Goal: Information Seeking & Learning: Learn about a topic

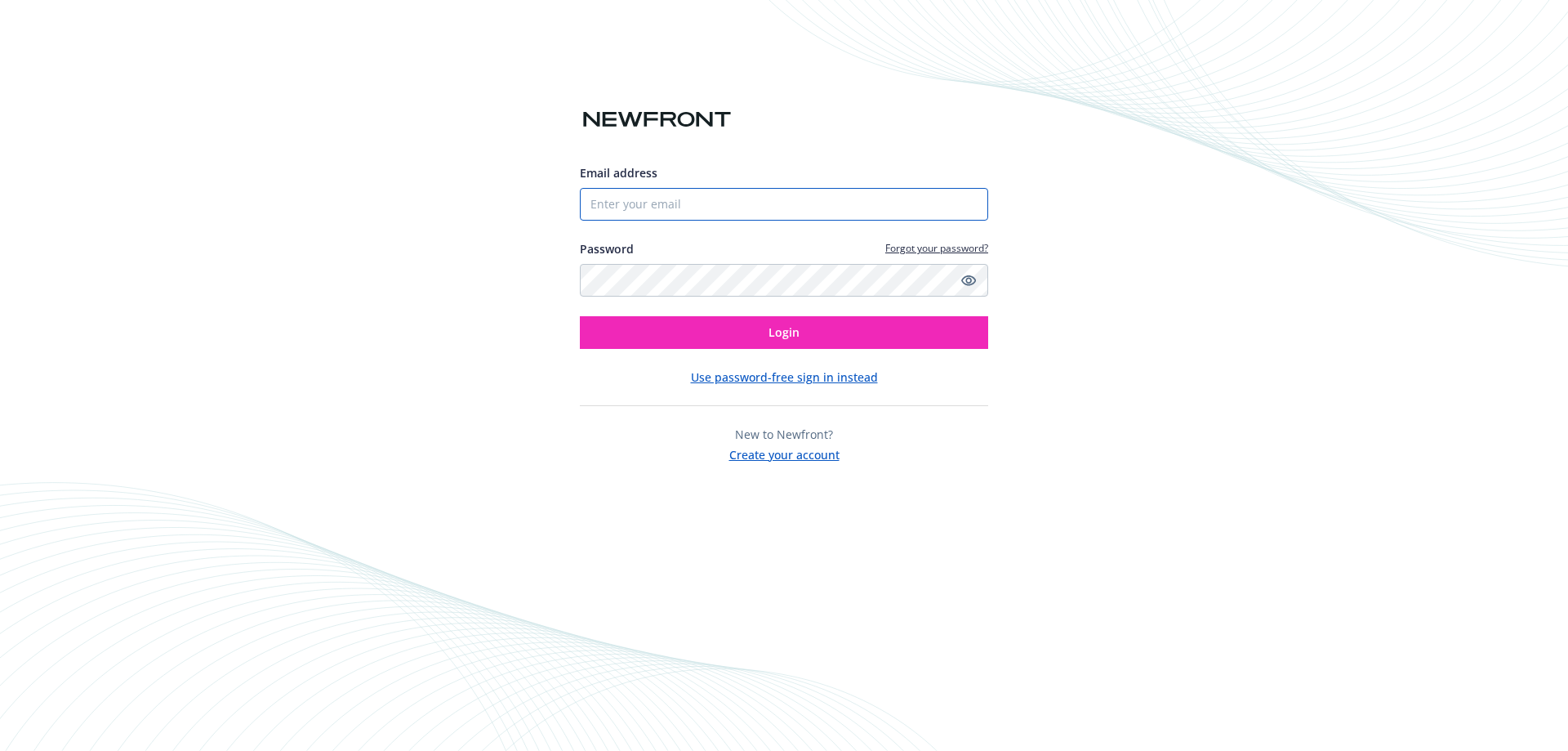
click at [655, 205] on input "Email address" at bounding box center [784, 204] width 408 height 33
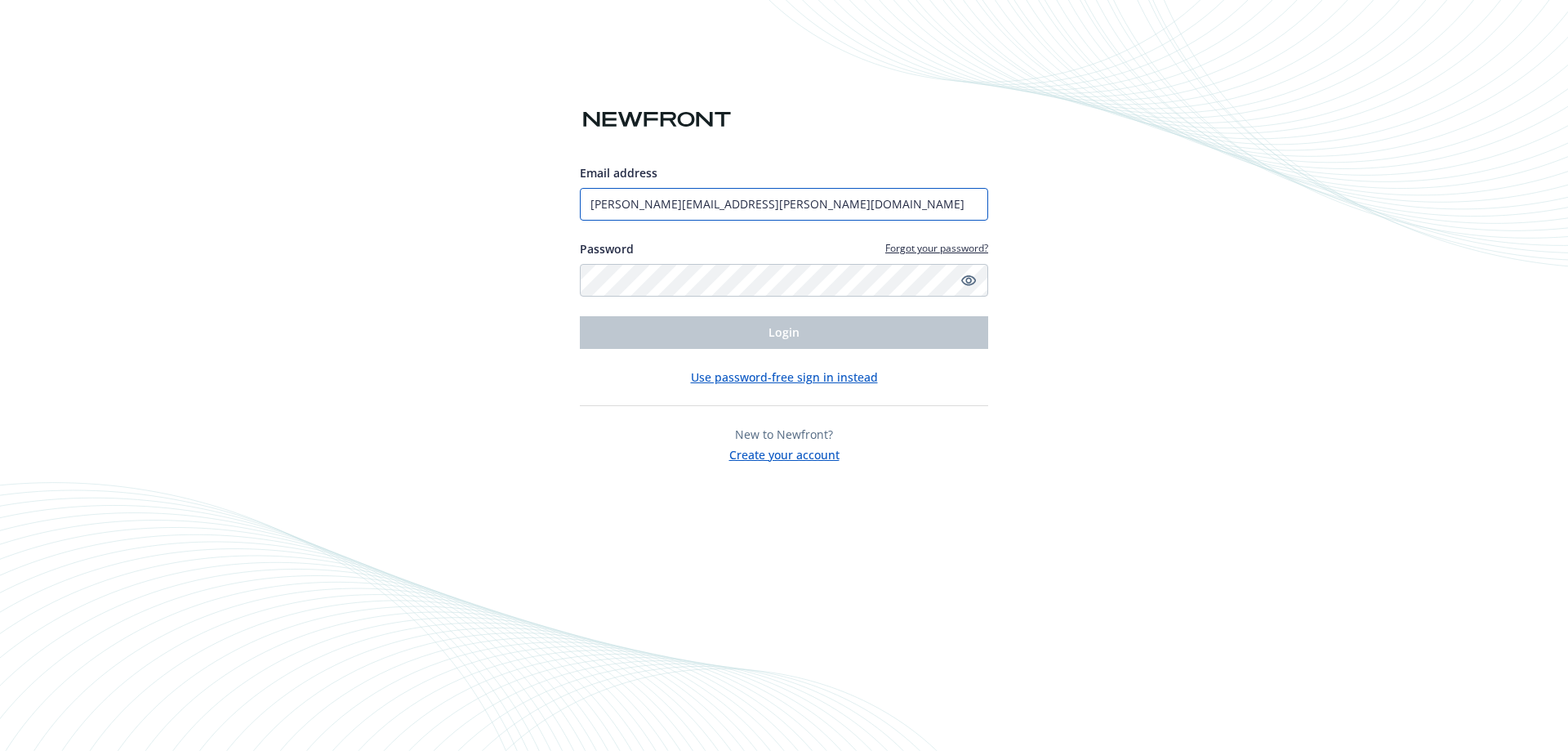
type input "[PERSON_NAME][EMAIL_ADDRESS][PERSON_NAME][DOMAIN_NAME]"
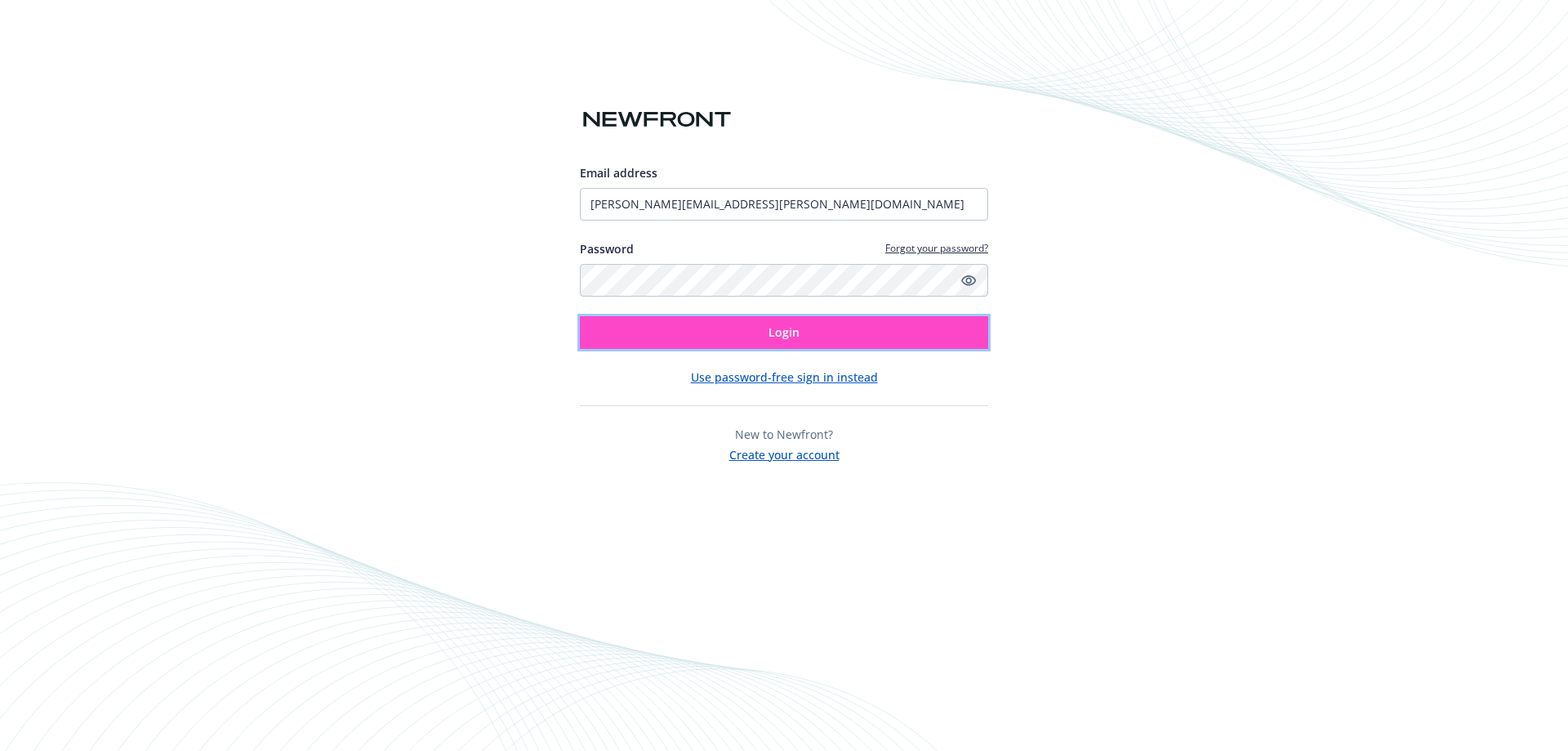
click at [734, 334] on button "Login" at bounding box center [784, 333] width 408 height 33
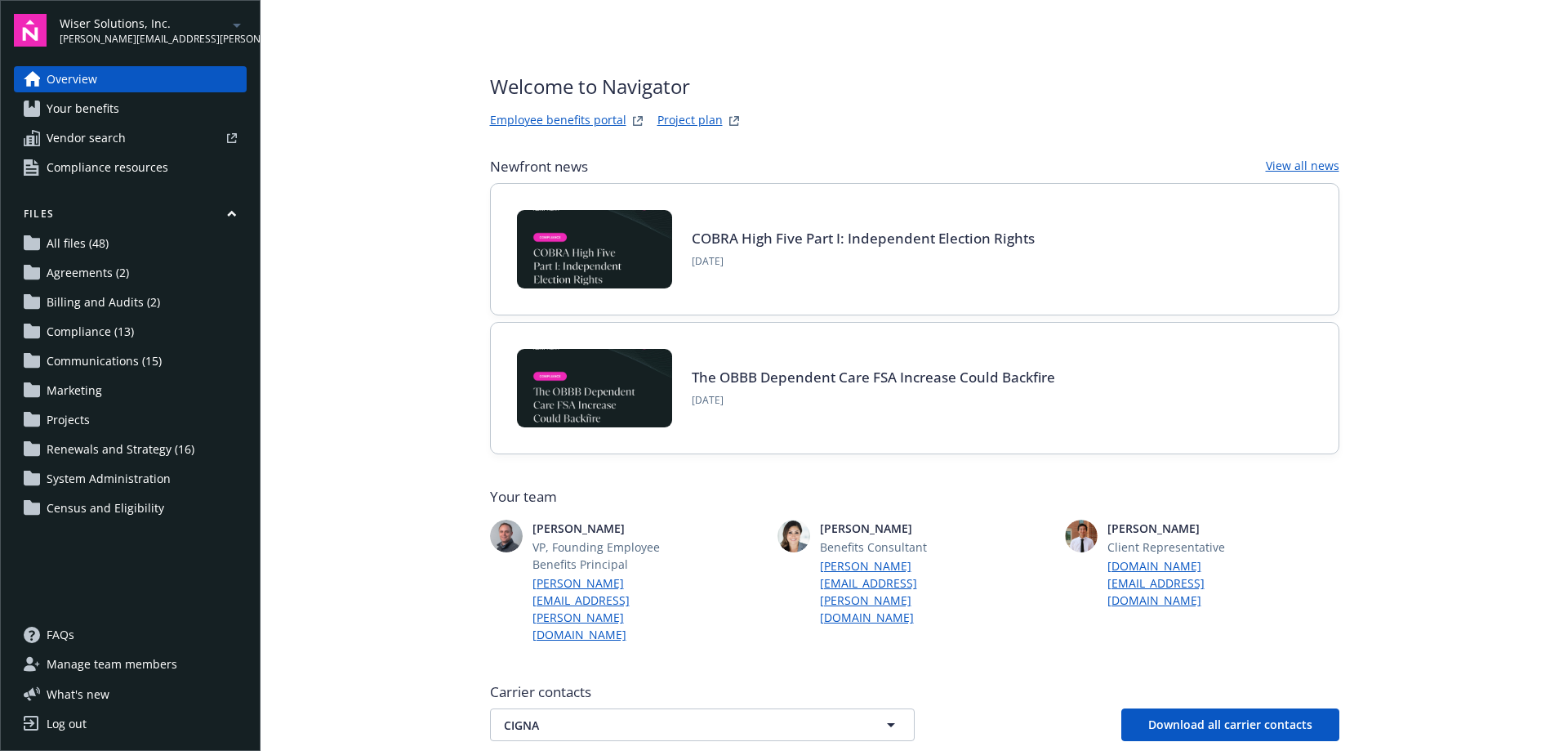
click at [114, 32] on span "[PERSON_NAME][EMAIL_ADDRESS][PERSON_NAME][DOMAIN_NAME]" at bounding box center [143, 39] width 167 height 15
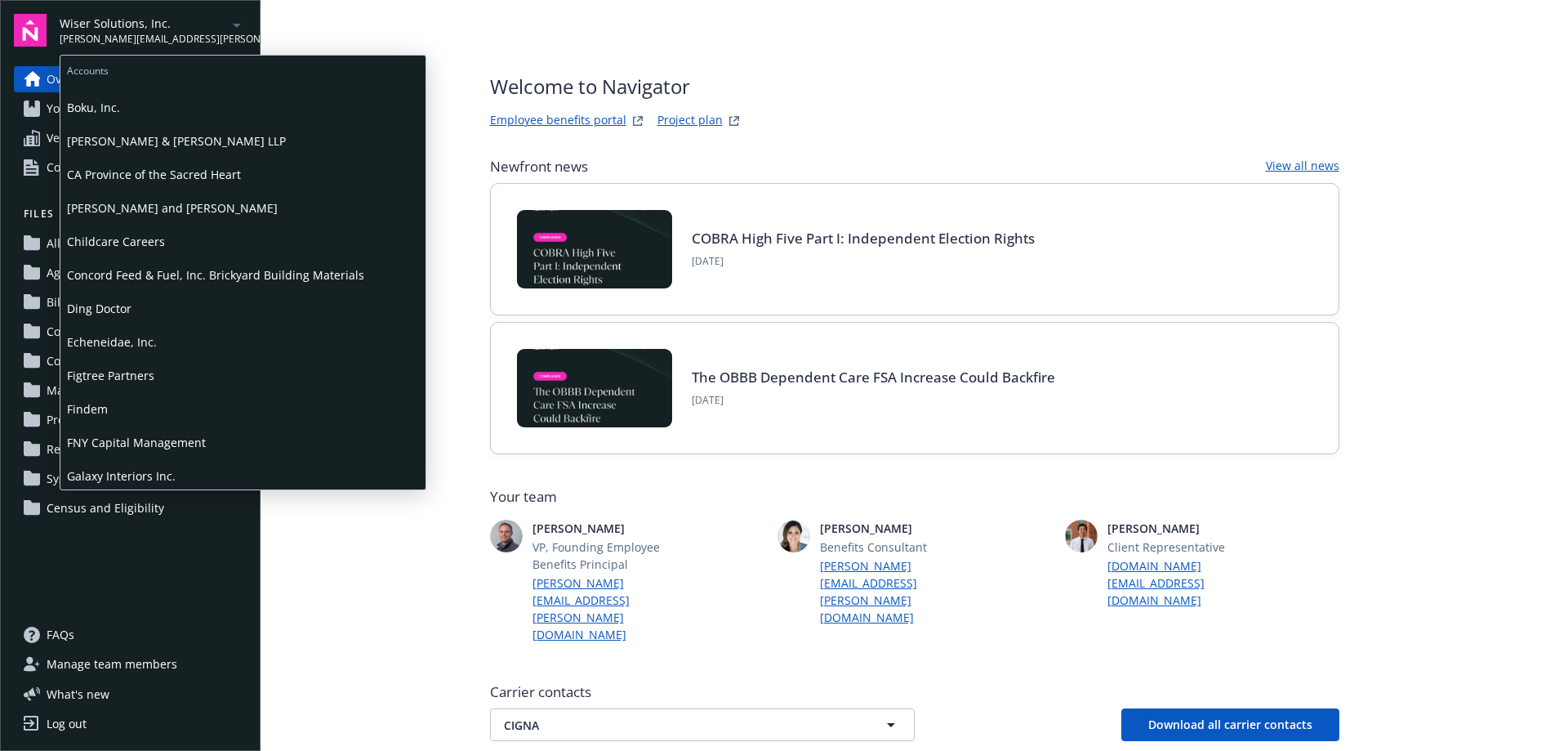
scroll to position [163, 0]
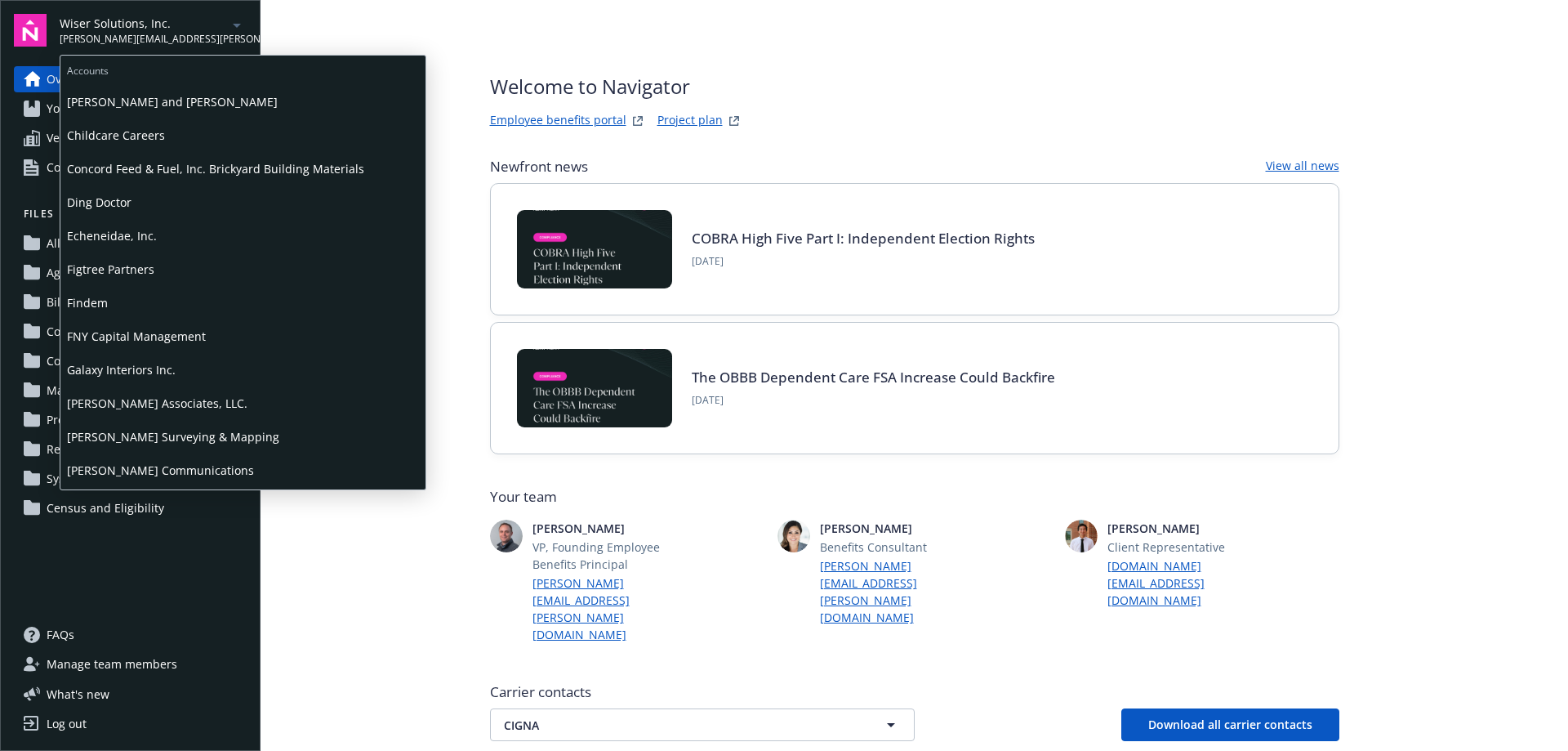
click at [98, 309] on span "Findem" at bounding box center [243, 303] width 352 height 34
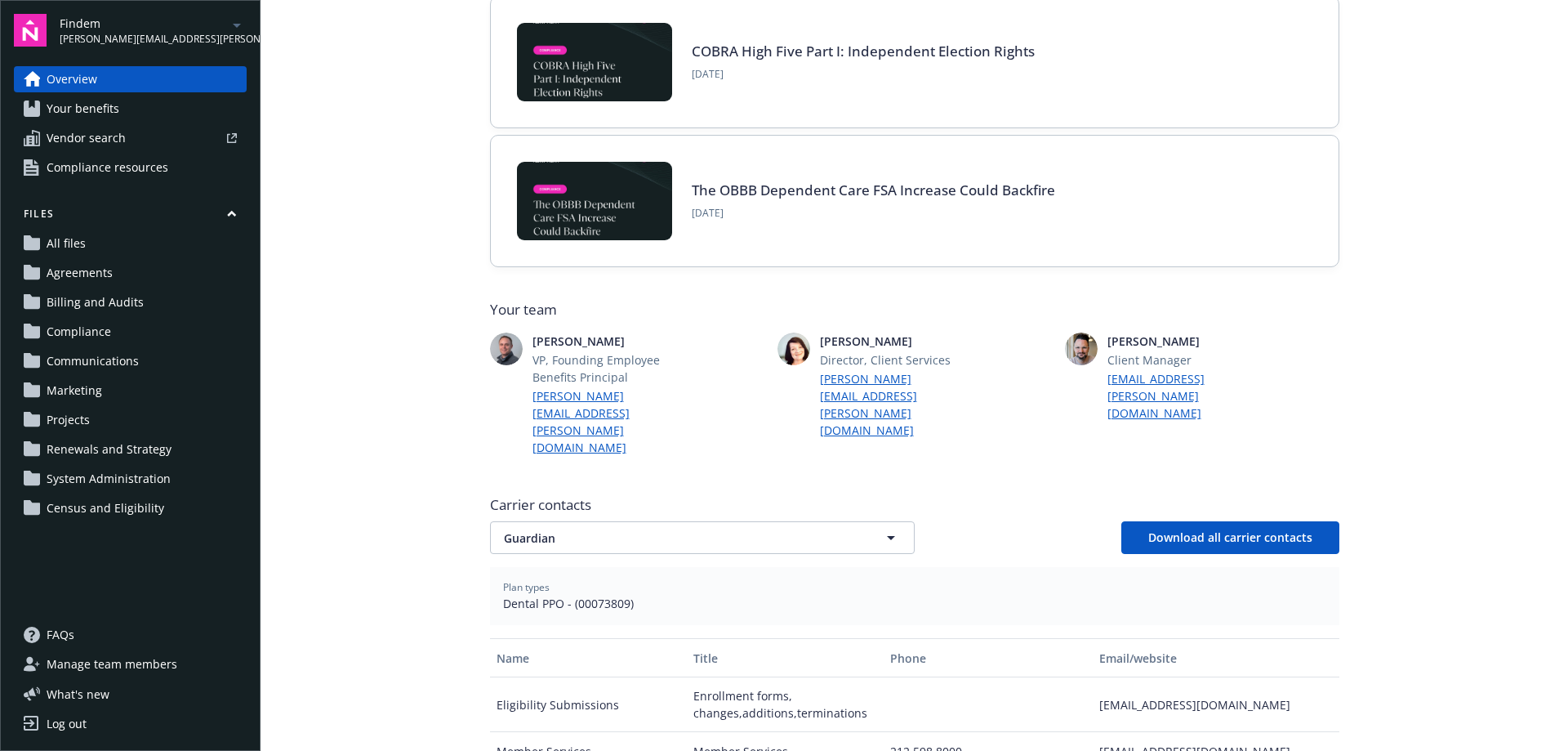
scroll to position [163, 0]
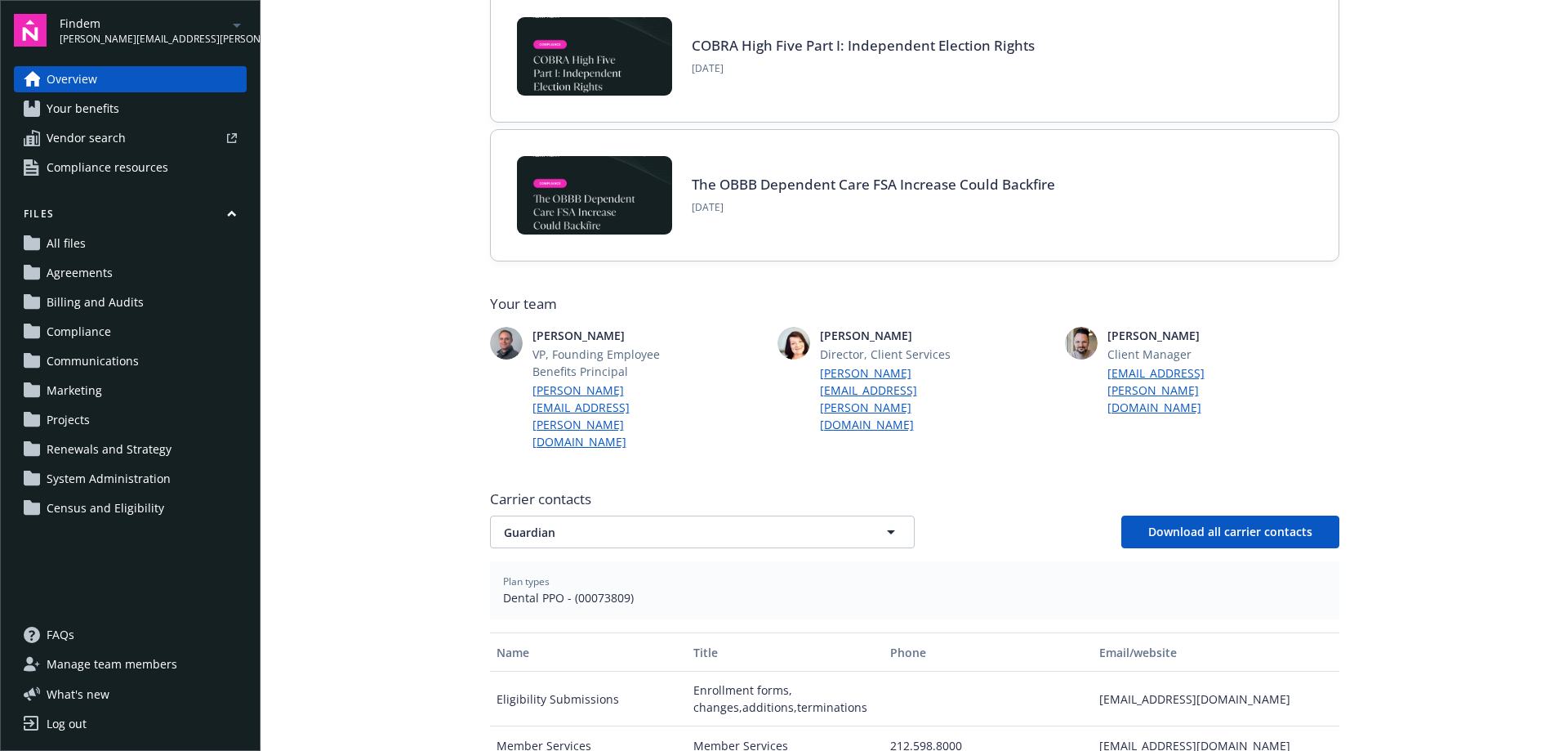
click at [89, 112] on span "Your benefits" at bounding box center [83, 109] width 73 height 26
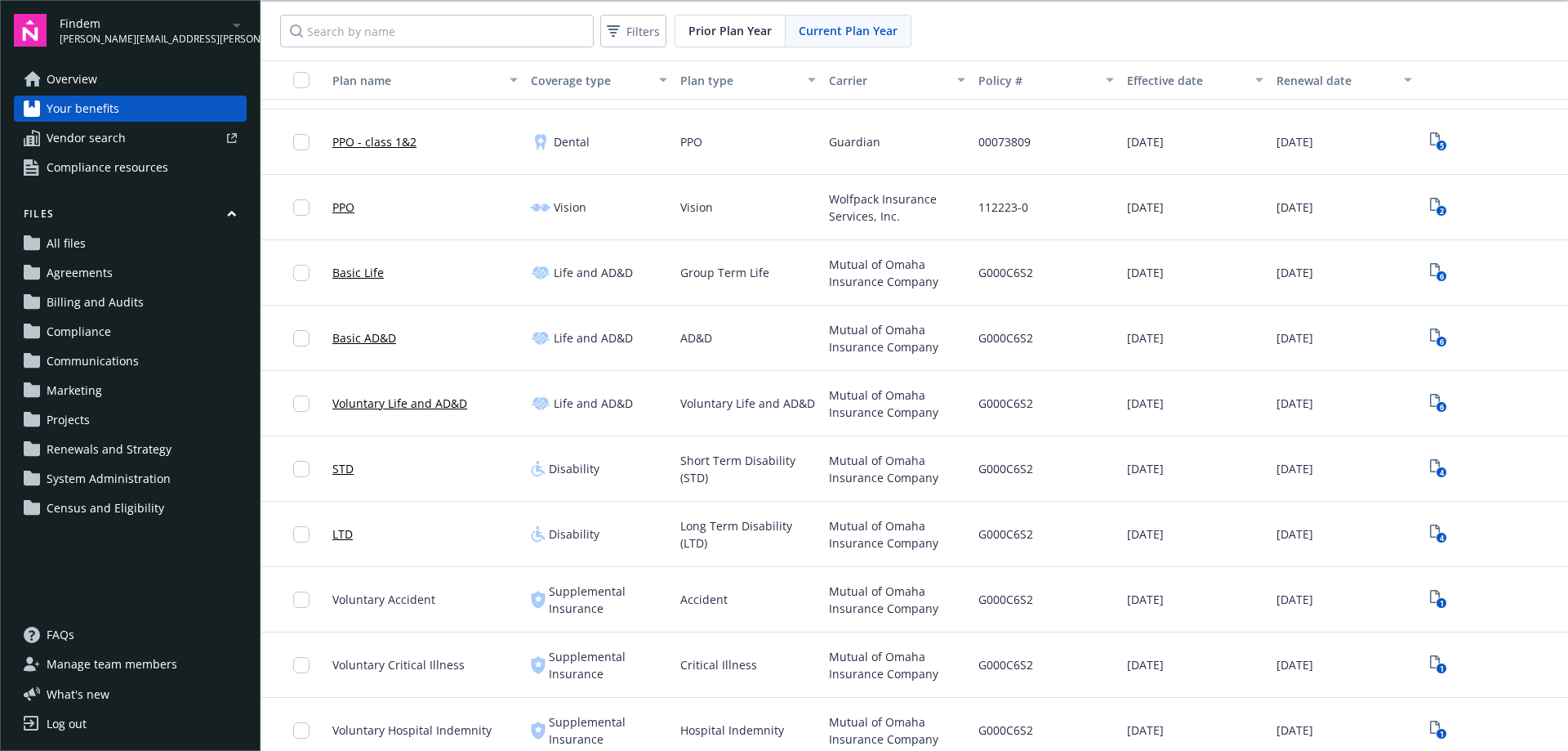
scroll to position [262, 0]
click at [134, 659] on span "Manage team members" at bounding box center [111, 664] width 130 height 26
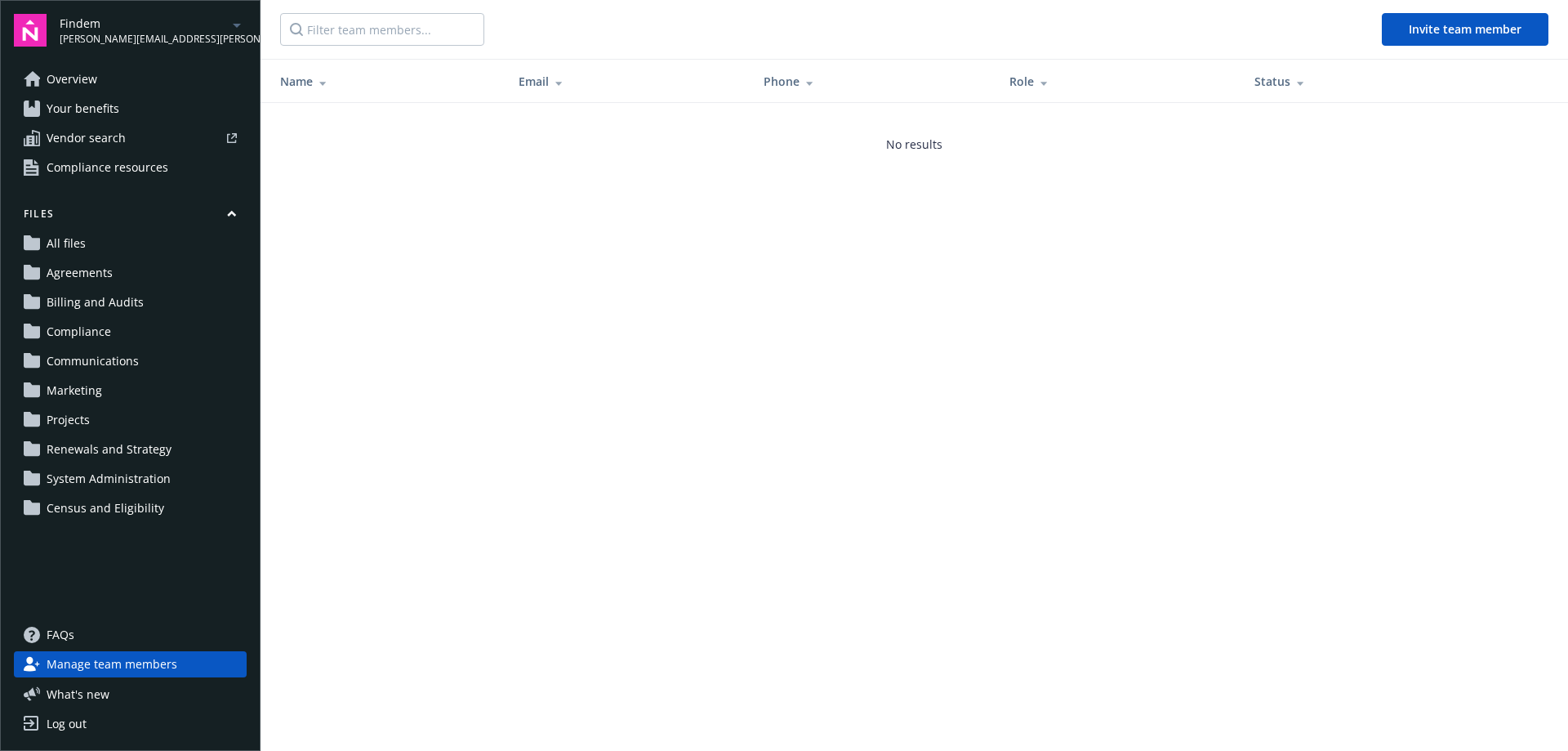
click at [100, 452] on span "Renewals and Strategy" at bounding box center [109, 449] width 125 height 26
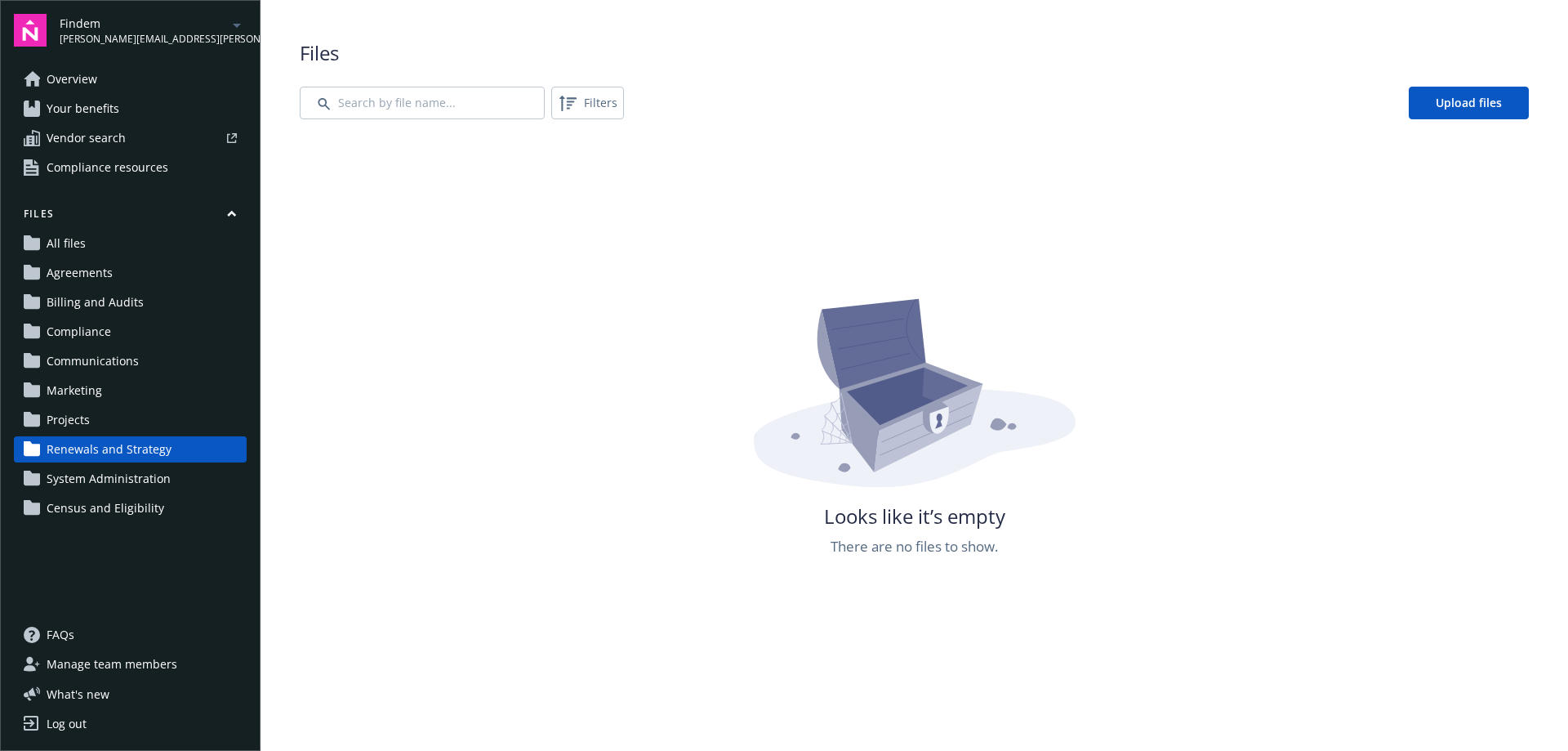
click at [189, 29] on span "Findem" at bounding box center [143, 23] width 167 height 17
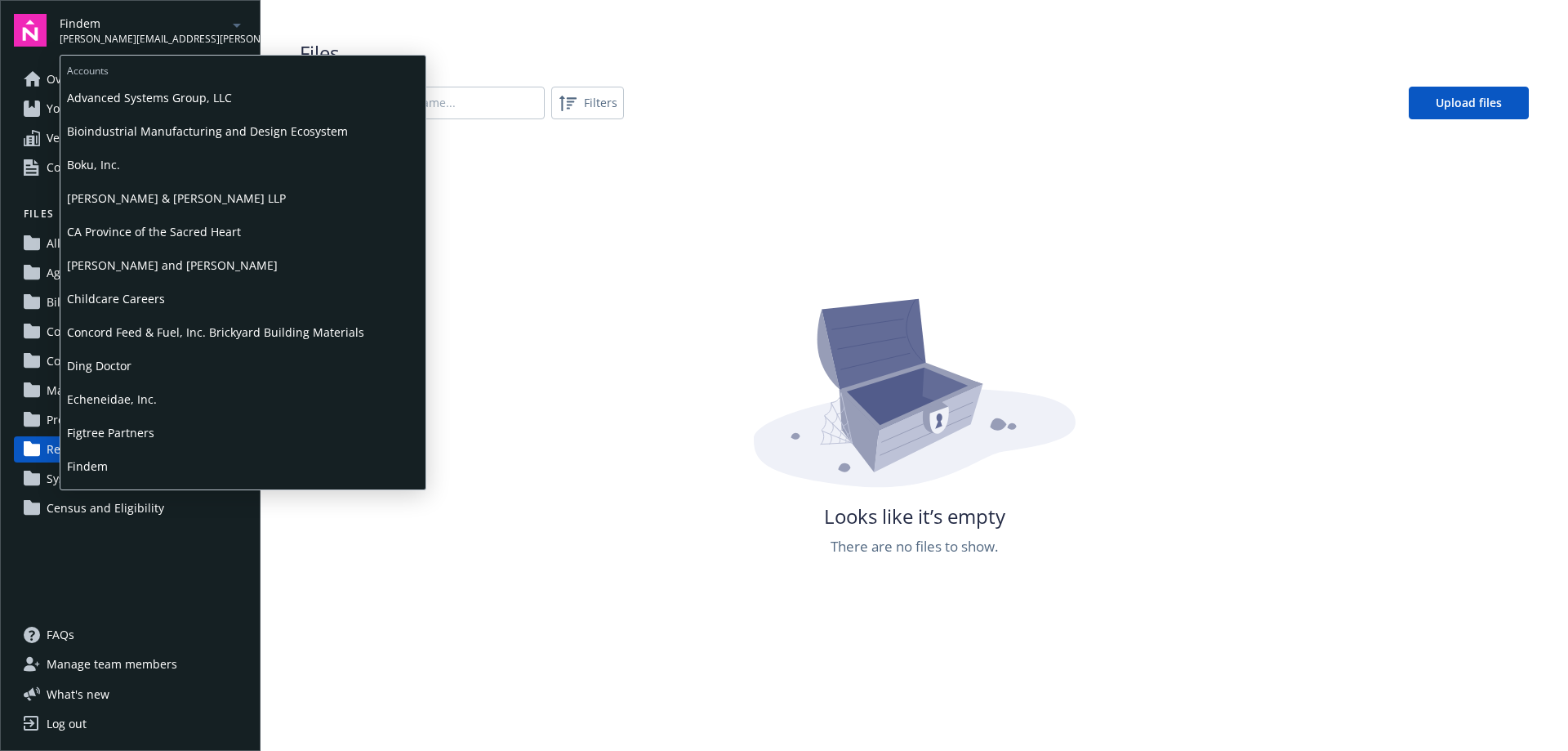
click at [189, 29] on span "Findem" at bounding box center [143, 23] width 167 height 17
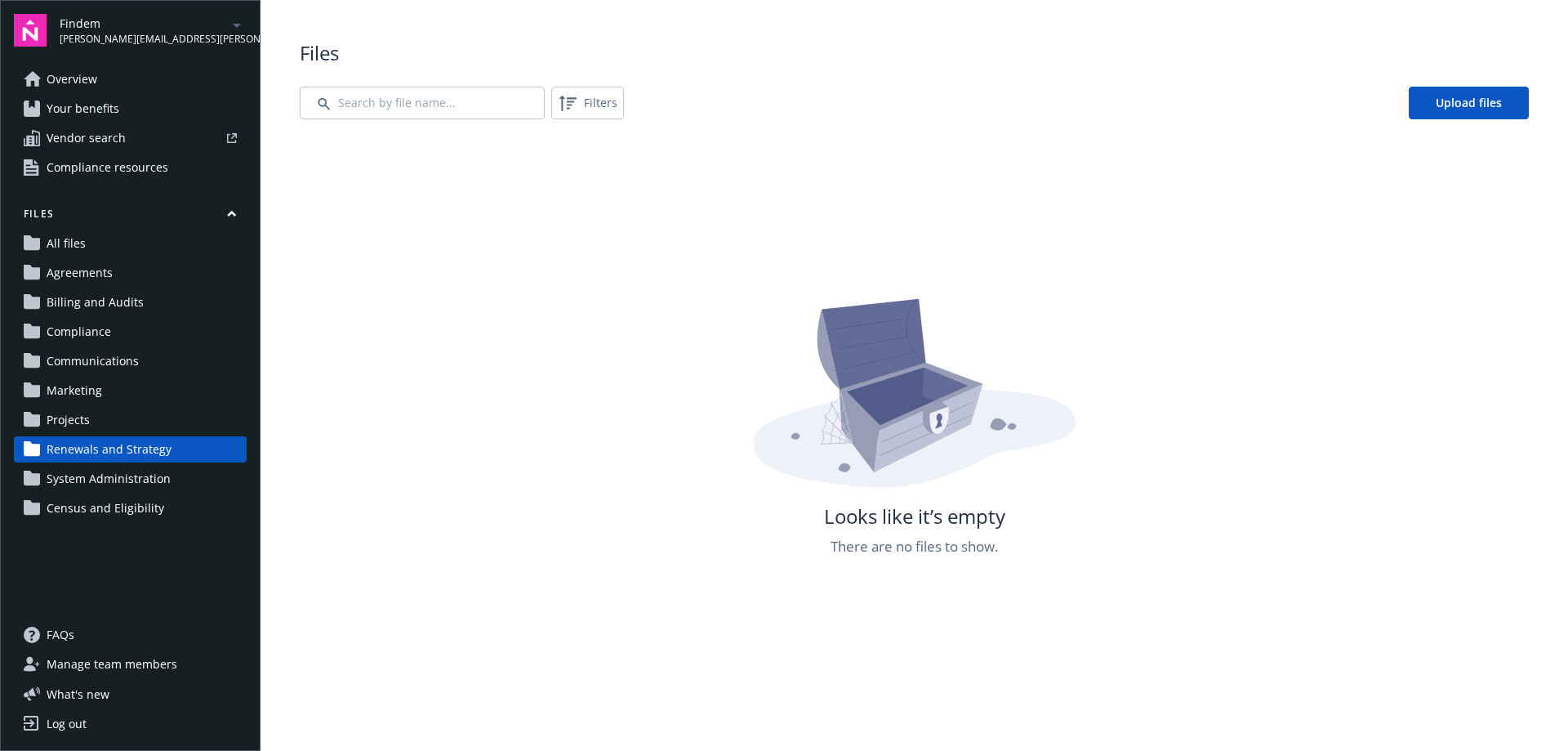
click at [102, 78] on link "Overview" at bounding box center [130, 80] width 233 height 26
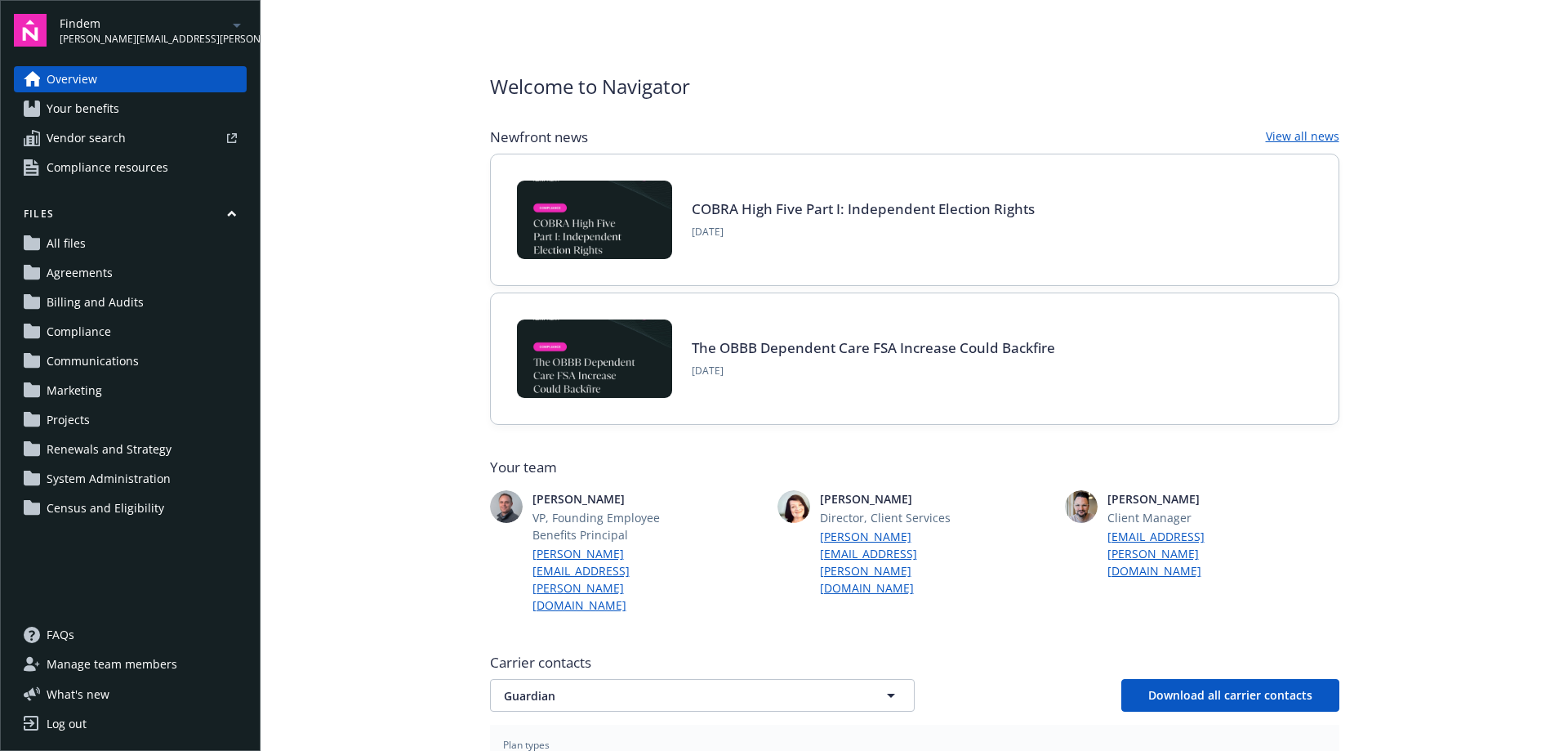
click at [112, 665] on span "Manage team members" at bounding box center [111, 664] width 130 height 26
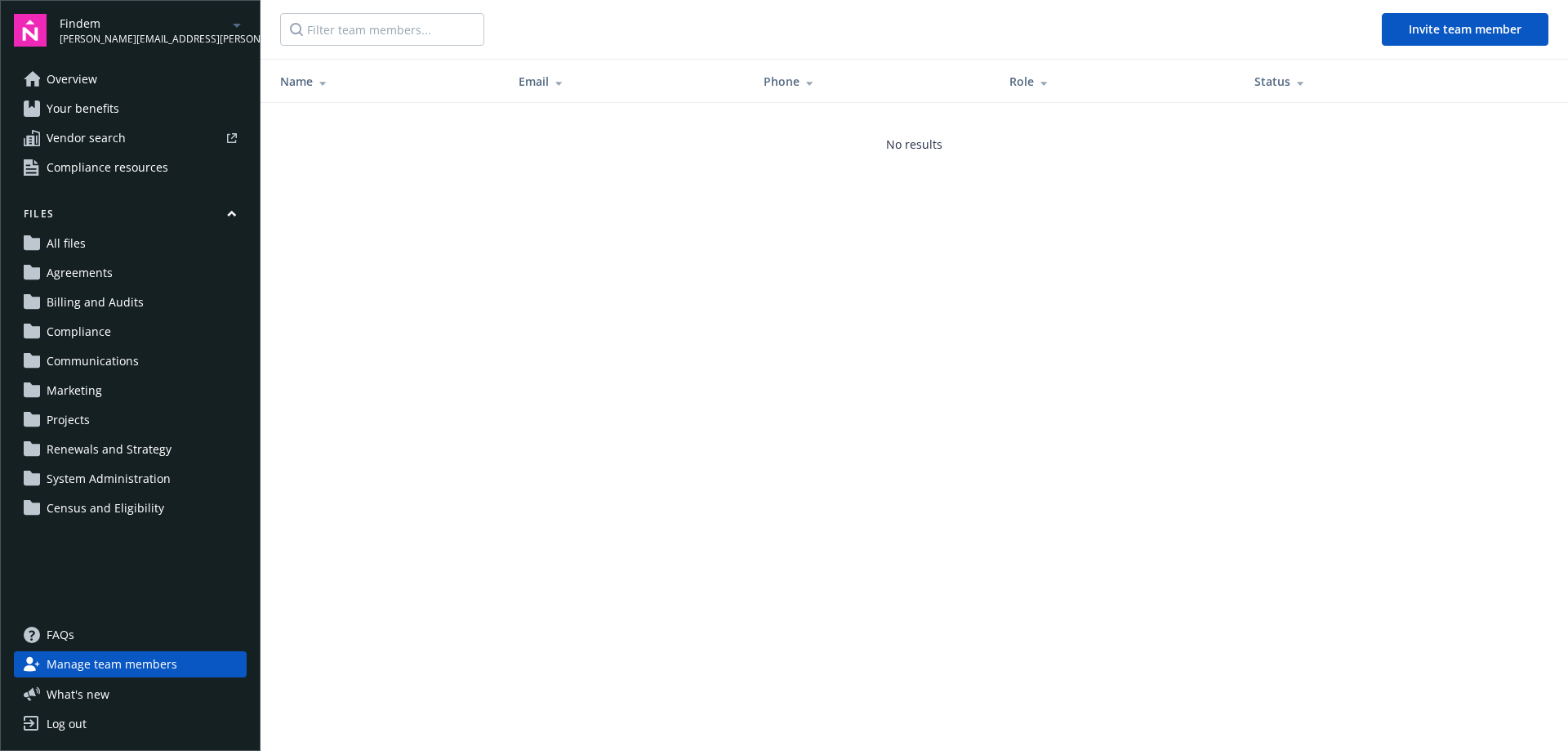
click at [79, 81] on span "Overview" at bounding box center [72, 80] width 51 height 26
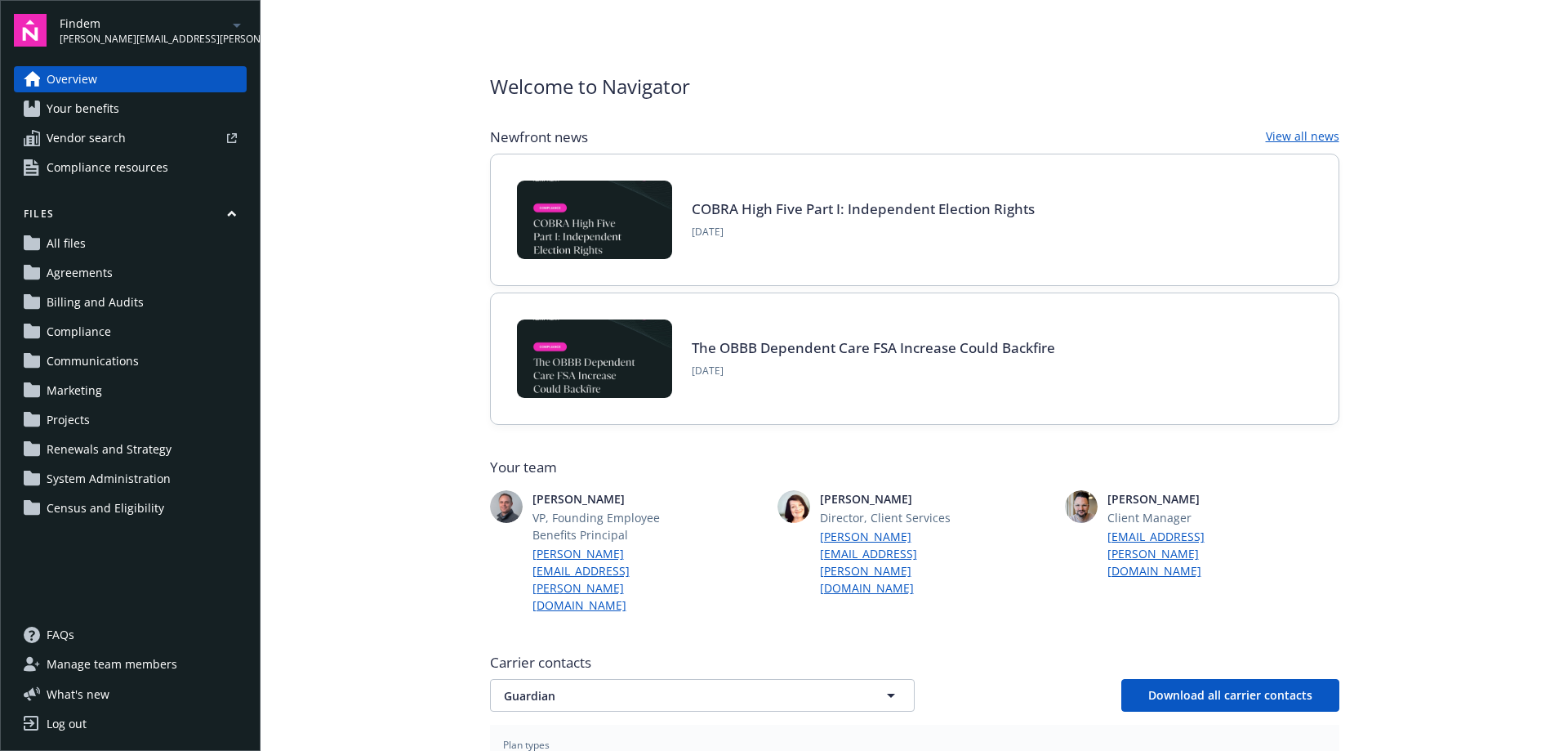
click at [98, 107] on span "Your benefits" at bounding box center [83, 109] width 73 height 26
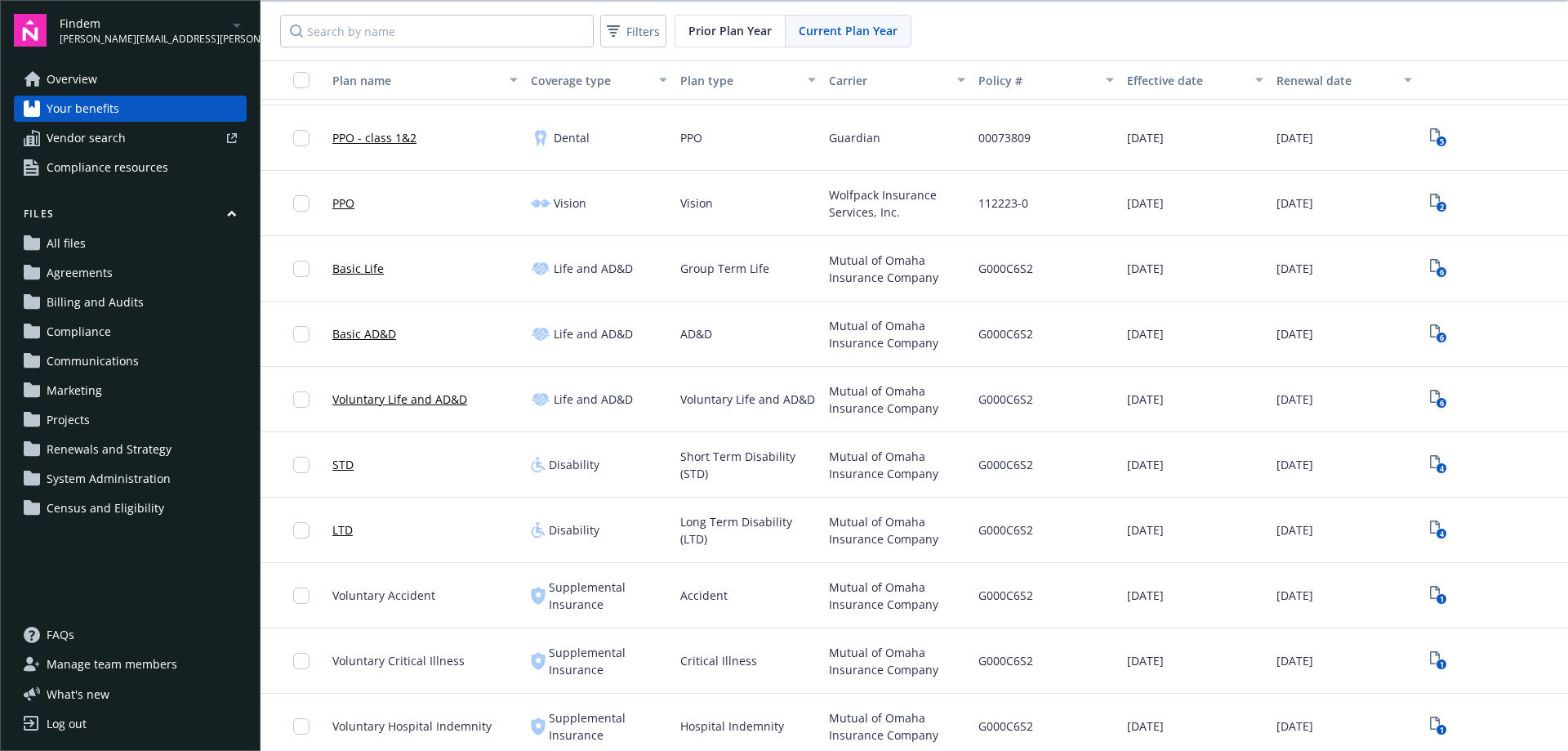
scroll to position [2, 0]
click at [85, 86] on span "Overview" at bounding box center [72, 80] width 51 height 26
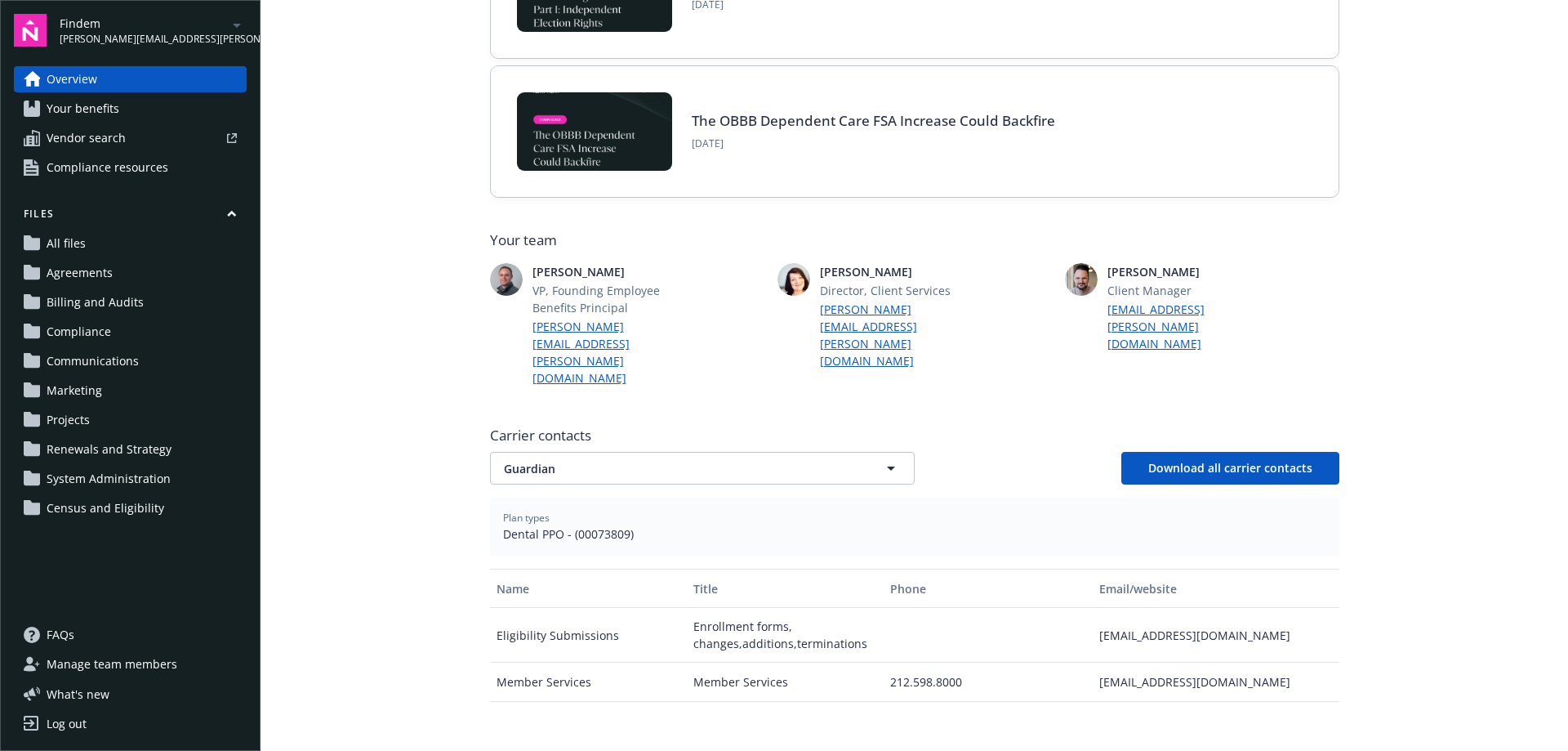
scroll to position [327, 0]
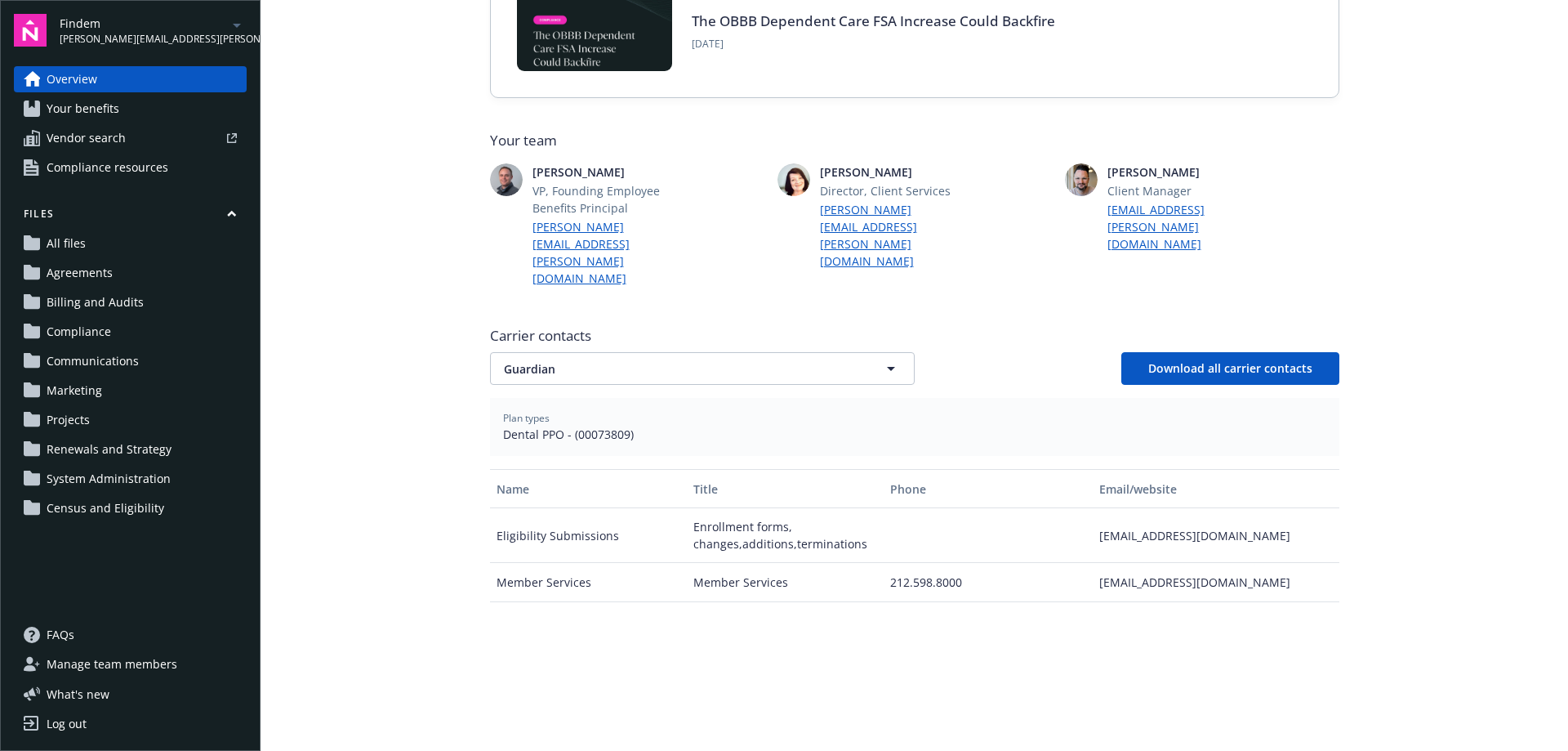
click at [94, 452] on span "Renewals and Strategy" at bounding box center [109, 449] width 125 height 26
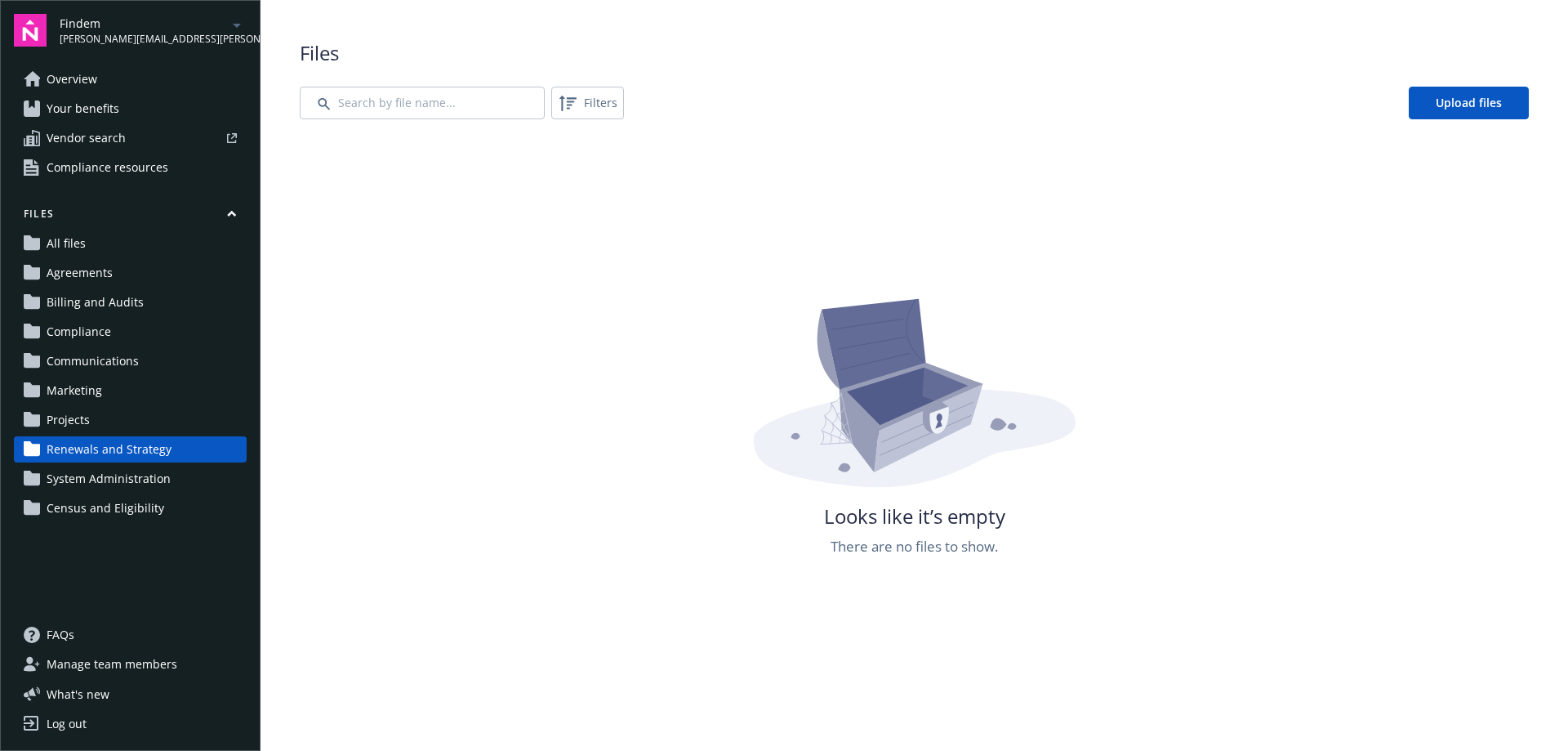
click at [100, 80] on link "Overview" at bounding box center [130, 80] width 233 height 26
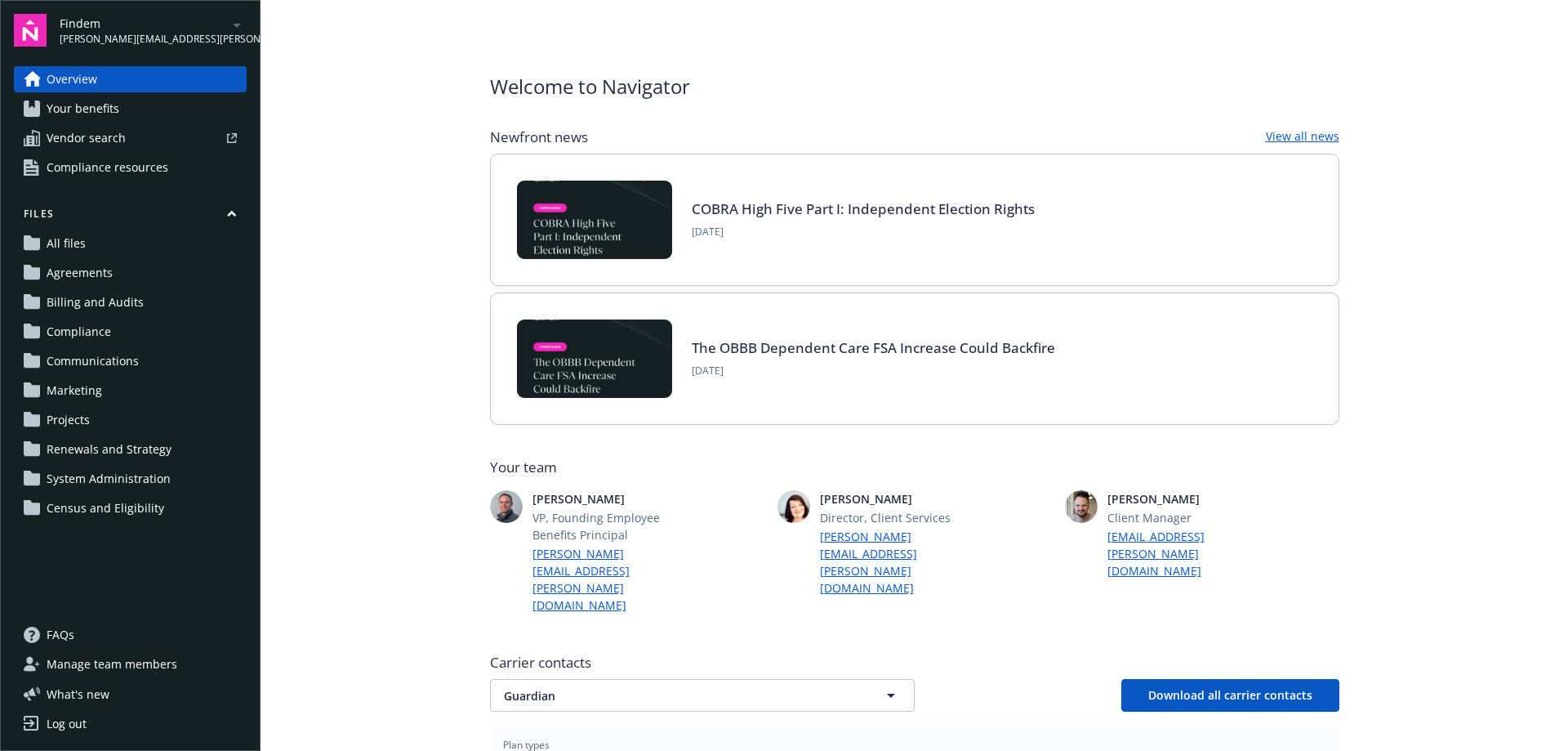
click at [104, 110] on span "Your benefits" at bounding box center [83, 109] width 73 height 26
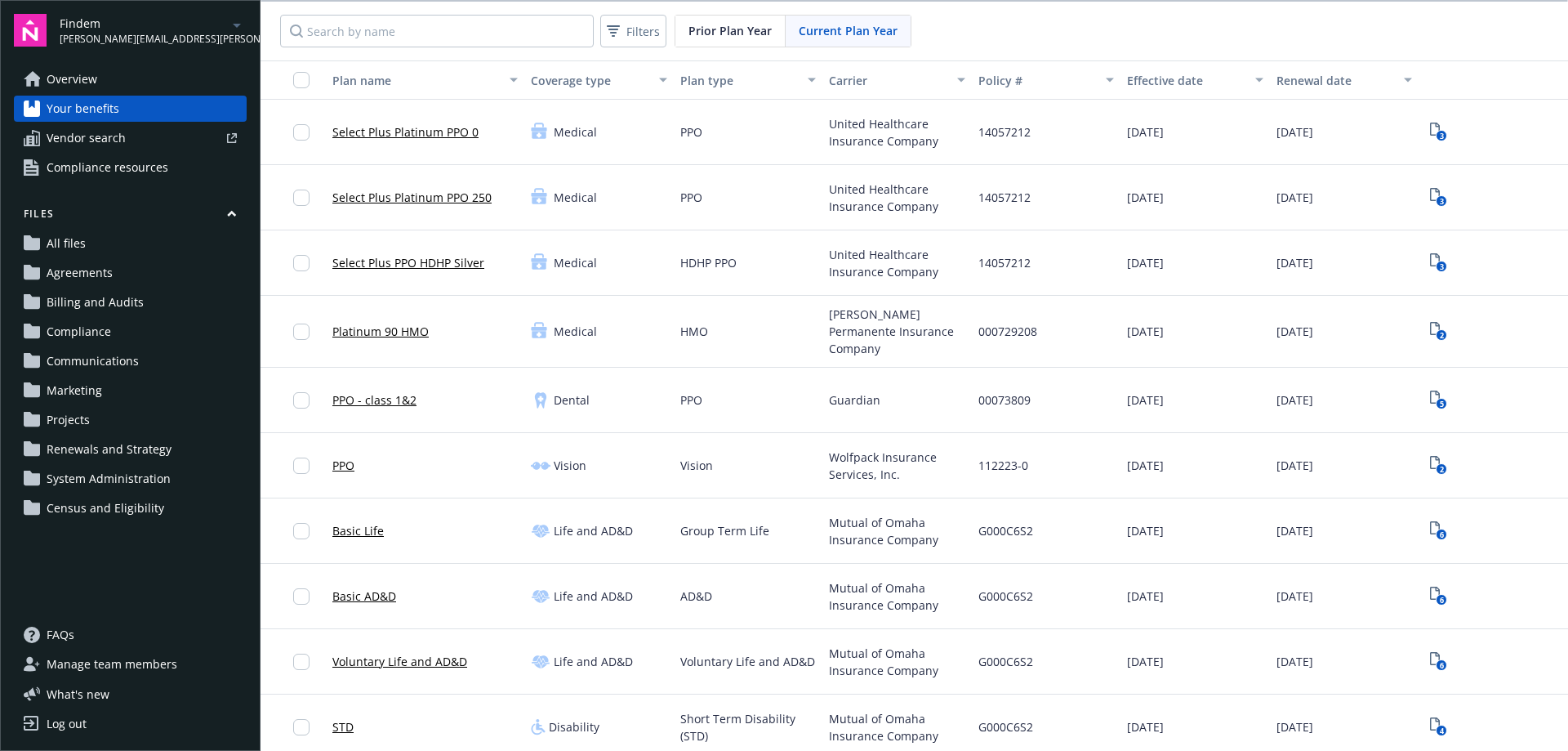
click at [100, 137] on span "Vendor search" at bounding box center [86, 138] width 80 height 26
click at [130, 165] on span "Compliance resources" at bounding box center [107, 167] width 121 height 26
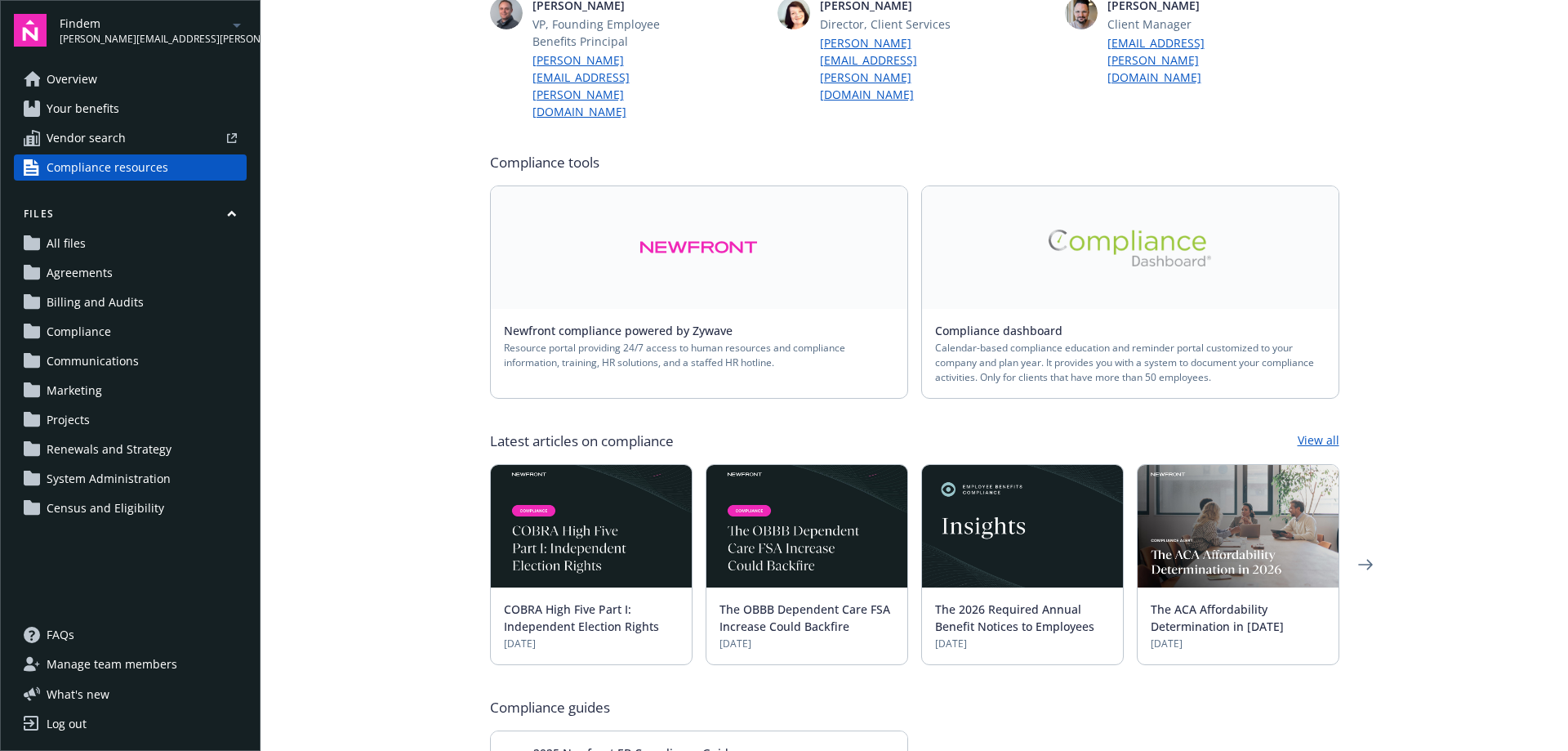
scroll to position [245, 0]
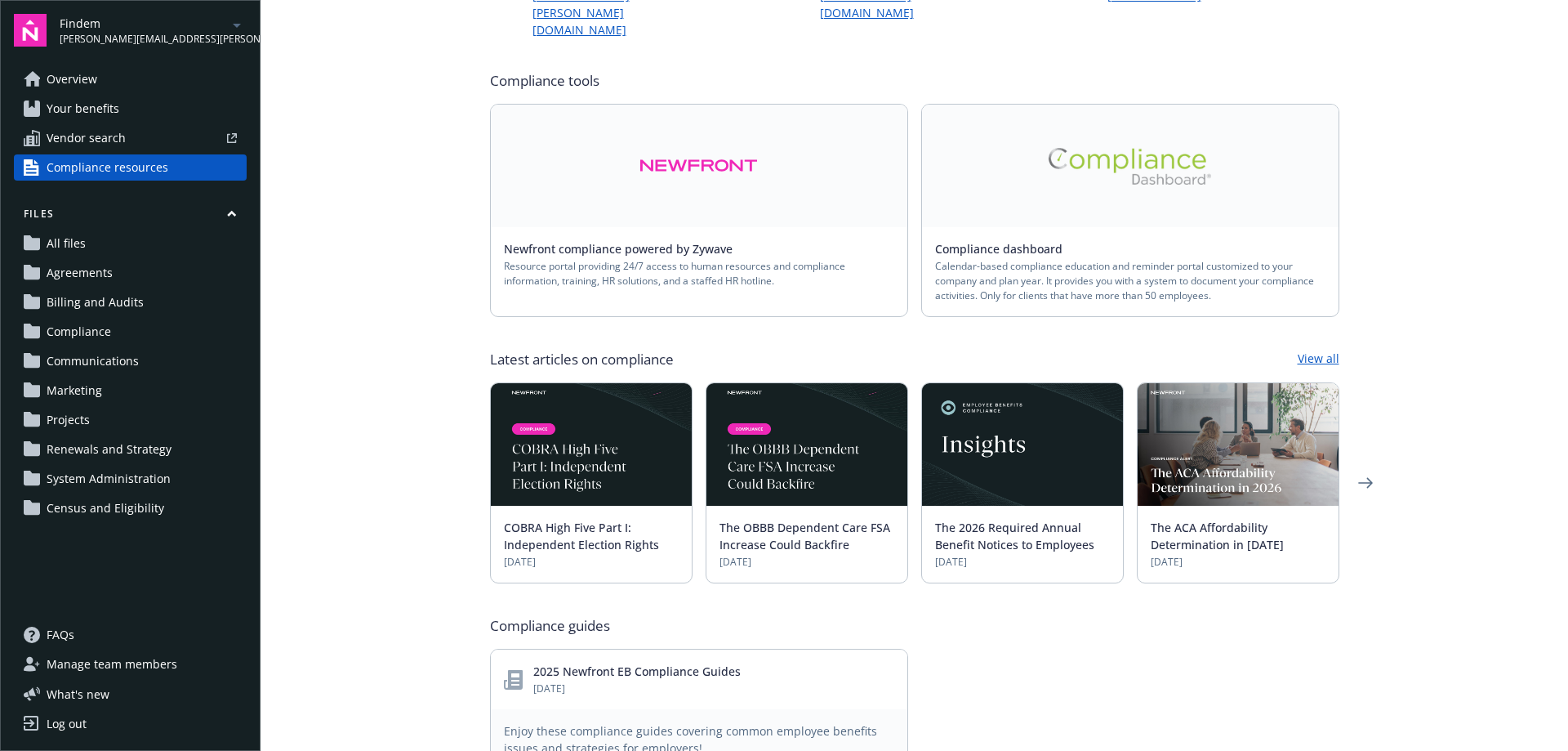
click at [84, 80] on span "Overview" at bounding box center [72, 80] width 51 height 26
